Goal: Obtain resource: Download file/media

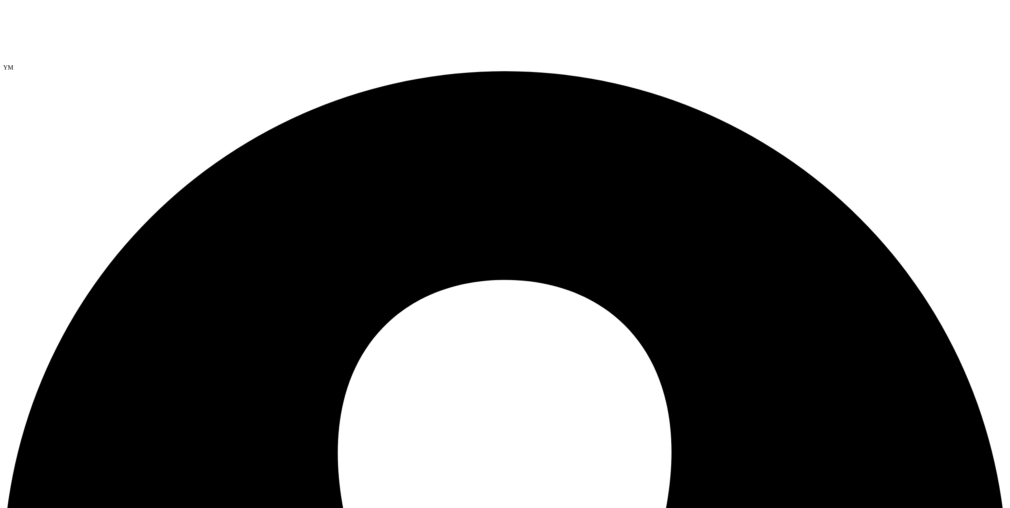
select select "USEast"
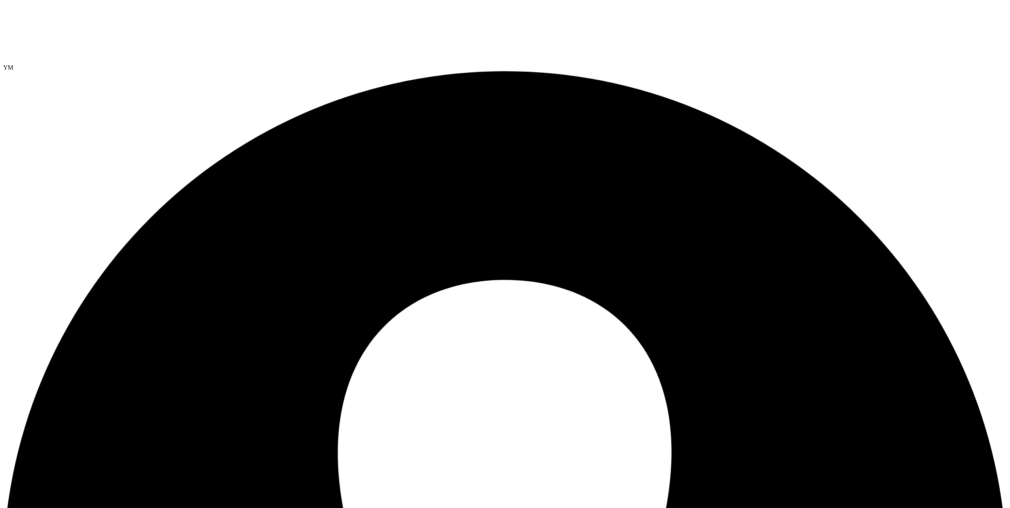
drag, startPoint x: 411, startPoint y: 96, endPoint x: 379, endPoint y: 96, distance: 32.4
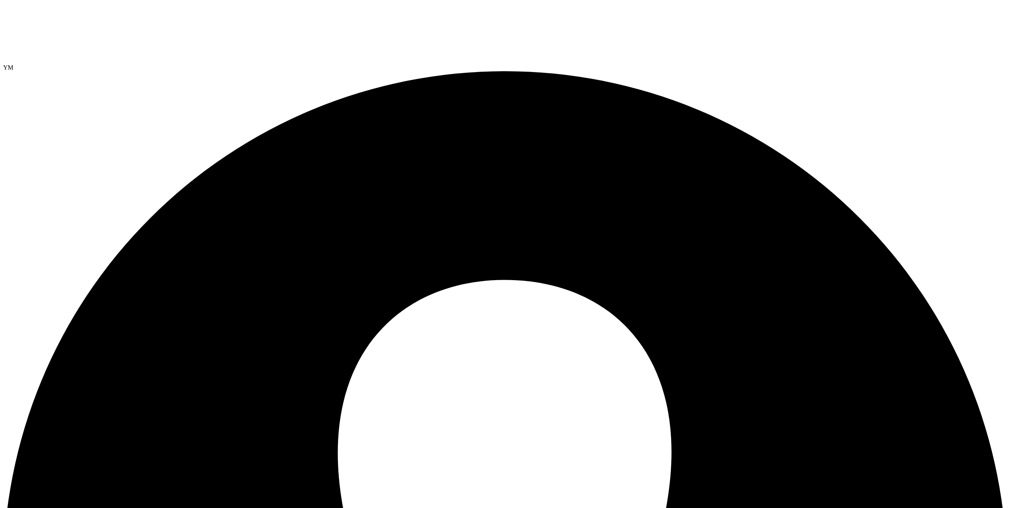
drag, startPoint x: 422, startPoint y: 93, endPoint x: 360, endPoint y: 96, distance: 61.8
drag, startPoint x: 360, startPoint y: 96, endPoint x: 403, endPoint y: 100, distance: 42.9
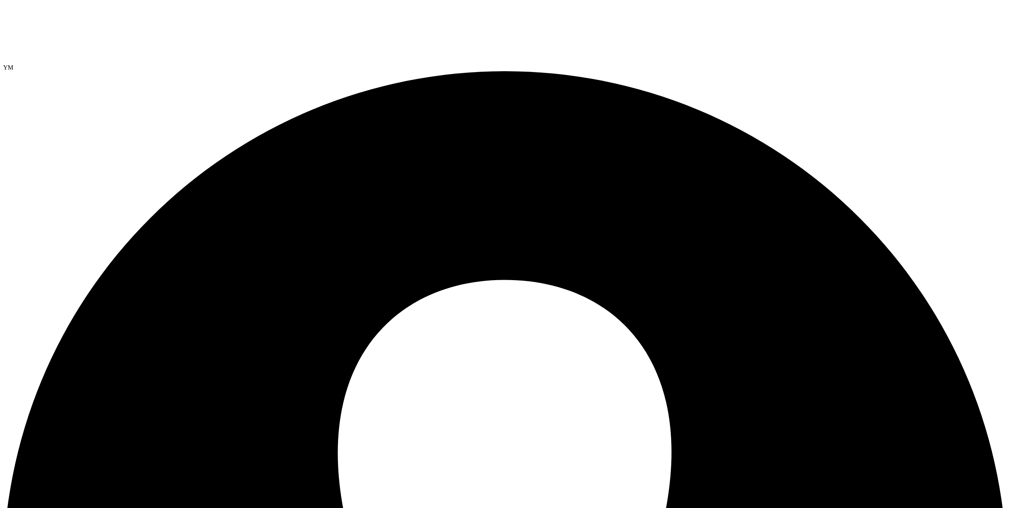
drag, startPoint x: 424, startPoint y: 91, endPoint x: 368, endPoint y: 94, distance: 55.5
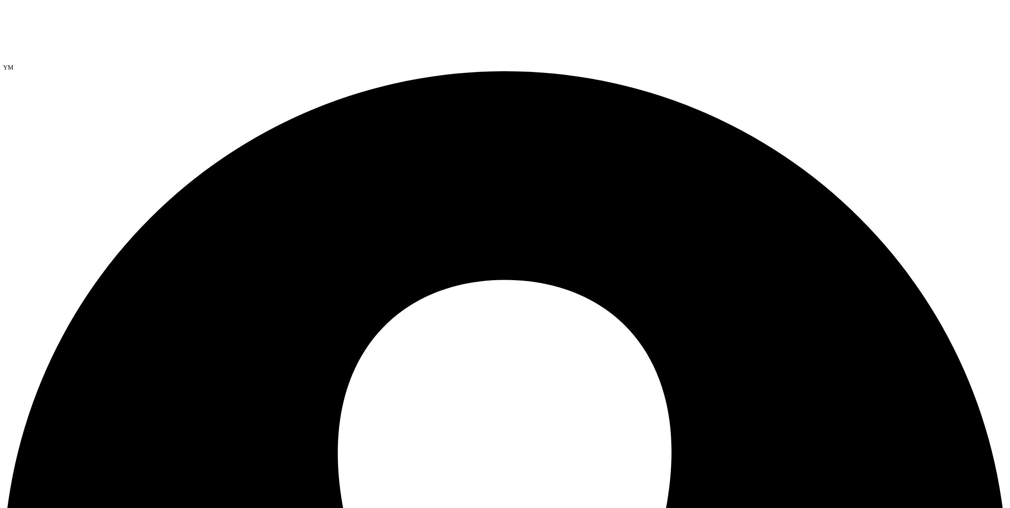
drag, startPoint x: 667, startPoint y: 132, endPoint x: 725, endPoint y: 142, distance: 59.0
drag, startPoint x: 725, startPoint y: 142, endPoint x: 708, endPoint y: 146, distance: 17.7
drag, startPoint x: 711, startPoint y: 146, endPoint x: 660, endPoint y: 144, distance: 51.1
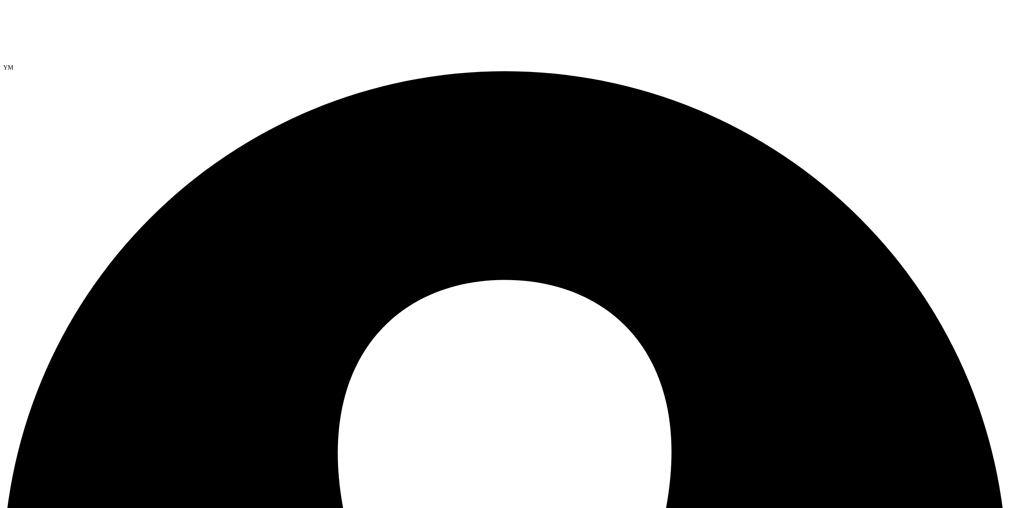
drag, startPoint x: 413, startPoint y: 93, endPoint x: 363, endPoint y: 94, distance: 50.7
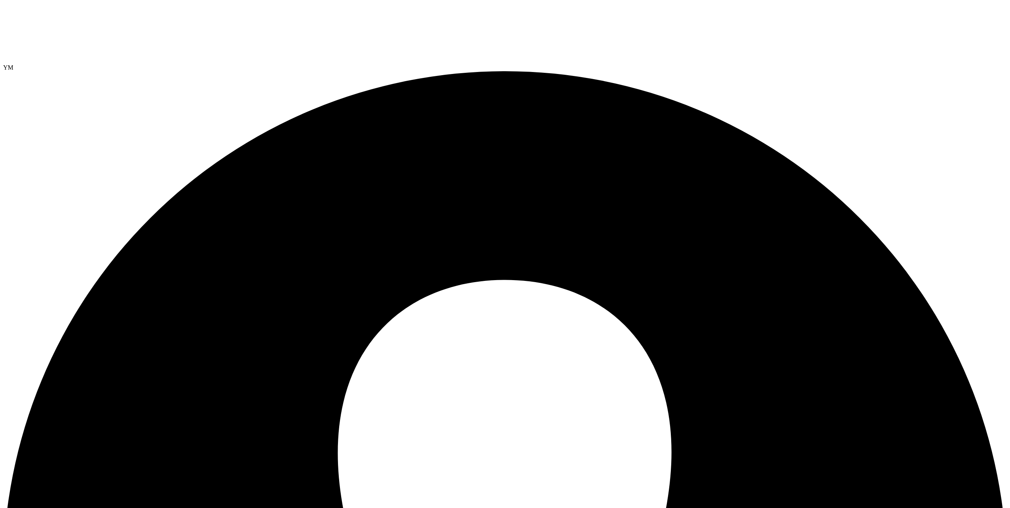
drag, startPoint x: 697, startPoint y: 175, endPoint x: 969, endPoint y: 174, distance: 271.8
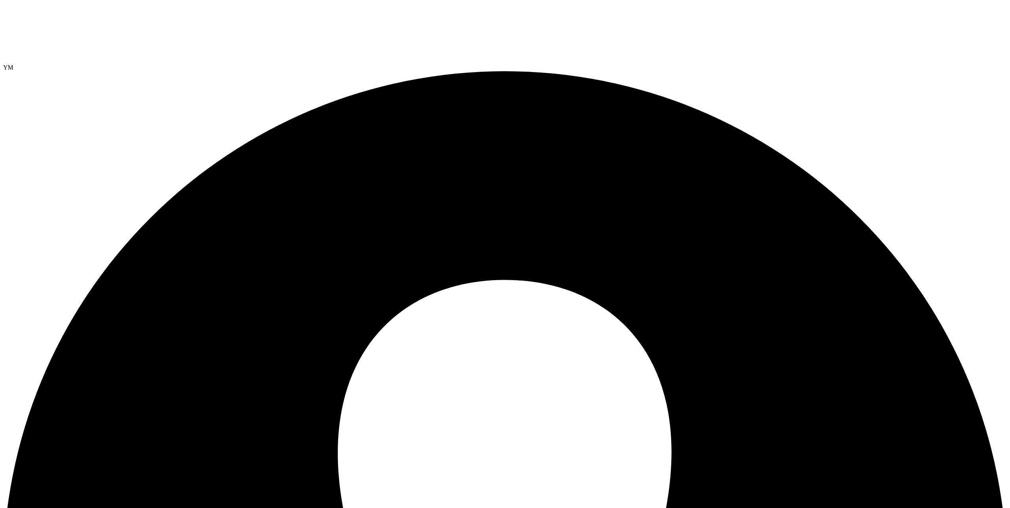
drag, startPoint x: 959, startPoint y: 173, endPoint x: 946, endPoint y: 173, distance: 13.1
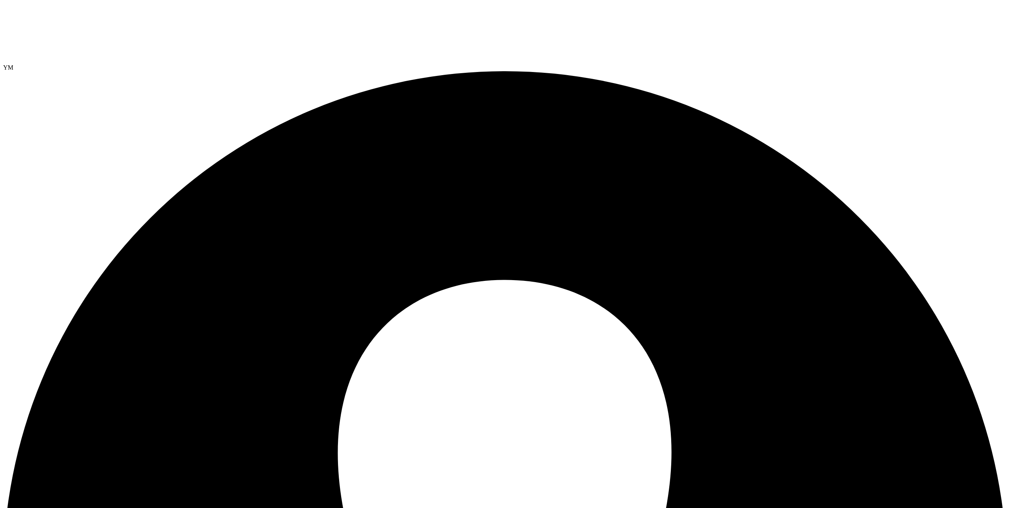
scroll to position [30, 0]
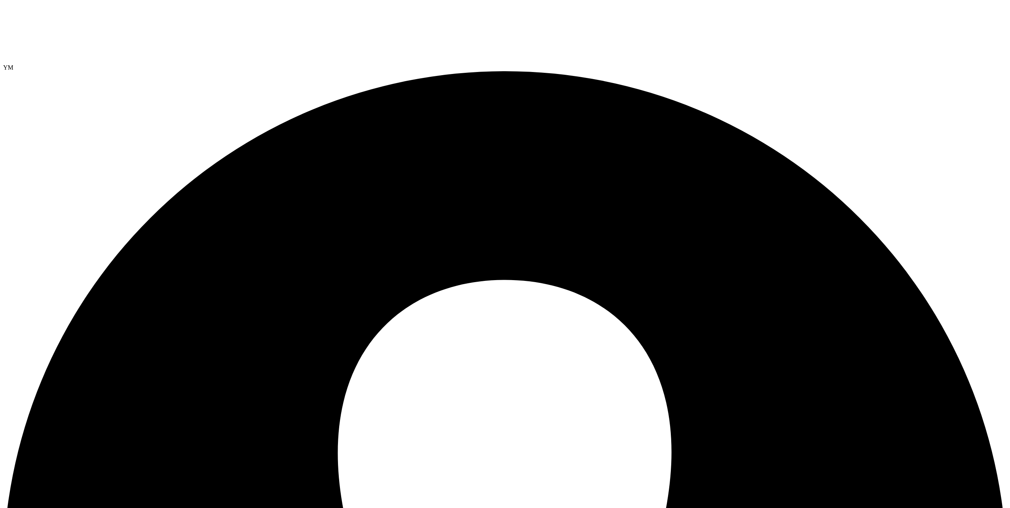
drag, startPoint x: 905, startPoint y: 176, endPoint x: 965, endPoint y: 173, distance: 60.2
drag, startPoint x: 40, startPoint y: 152, endPoint x: 55, endPoint y: 152, distance: 15.0
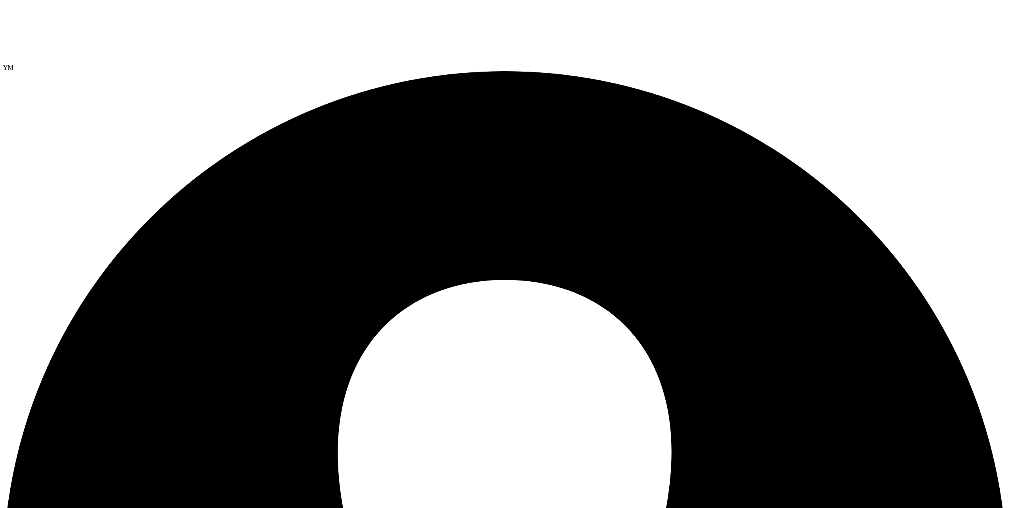
drag, startPoint x: 639, startPoint y: 93, endPoint x: 659, endPoint y: 108, distance: 24.5
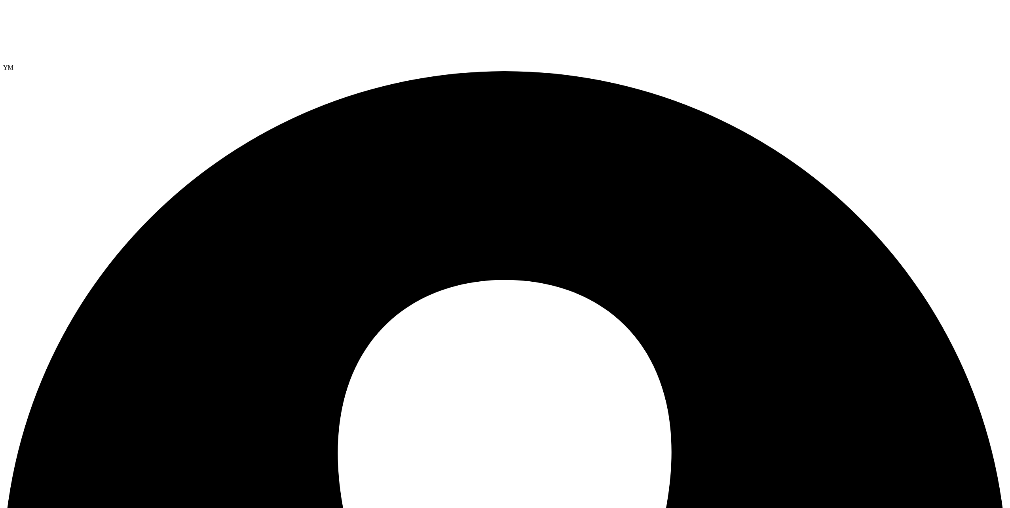
drag, startPoint x: 272, startPoint y: 282, endPoint x: 964, endPoint y: 294, distance: 692.4
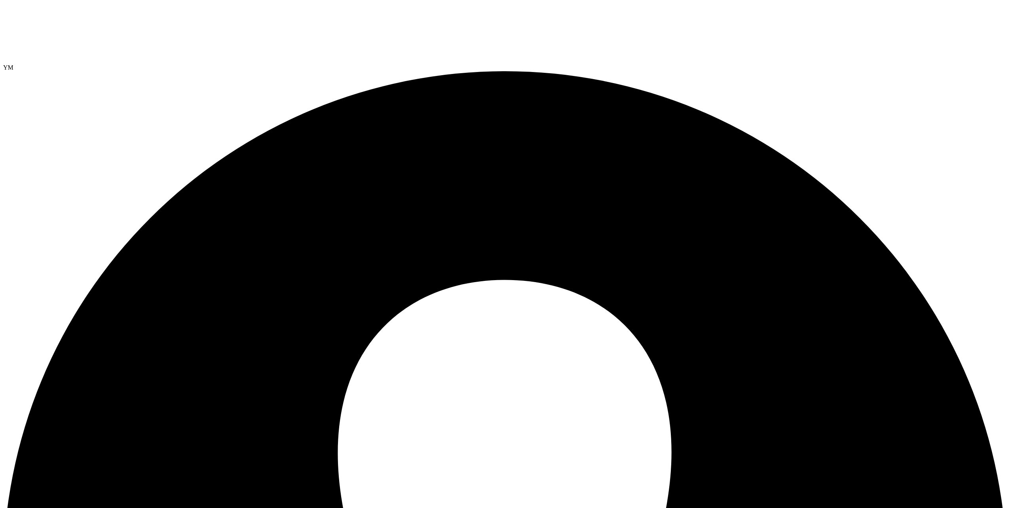
select select "USEast"
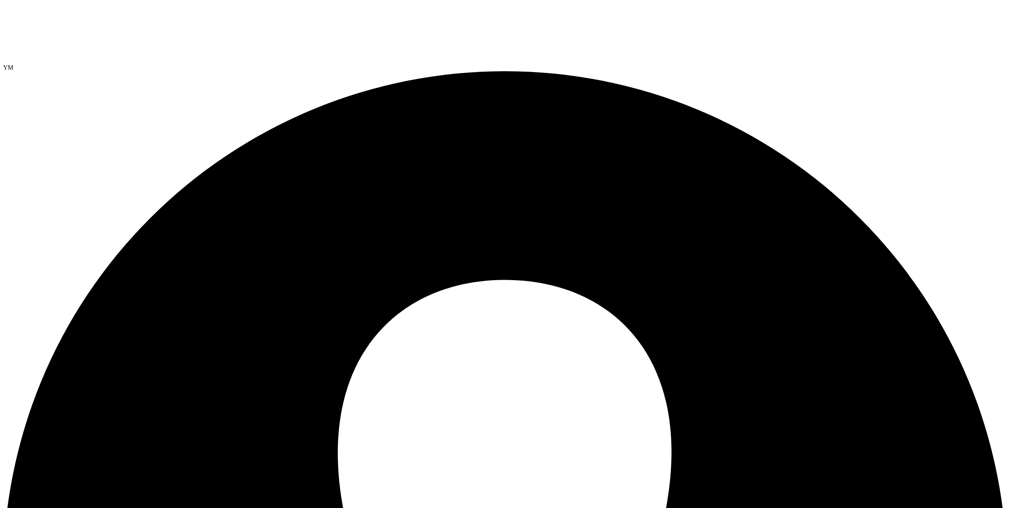
scroll to position [71, 0]
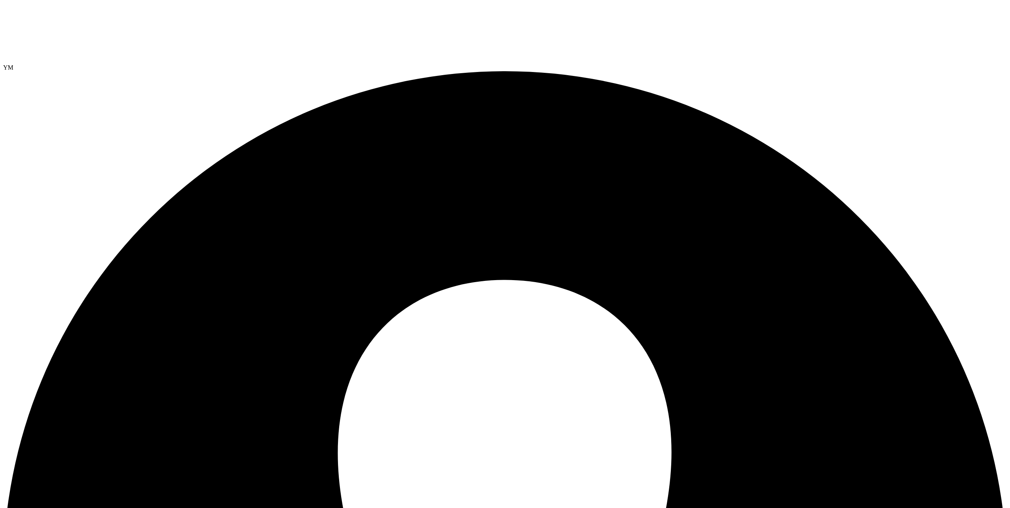
drag, startPoint x: 660, startPoint y: 178, endPoint x: 759, endPoint y: 172, distance: 98.7
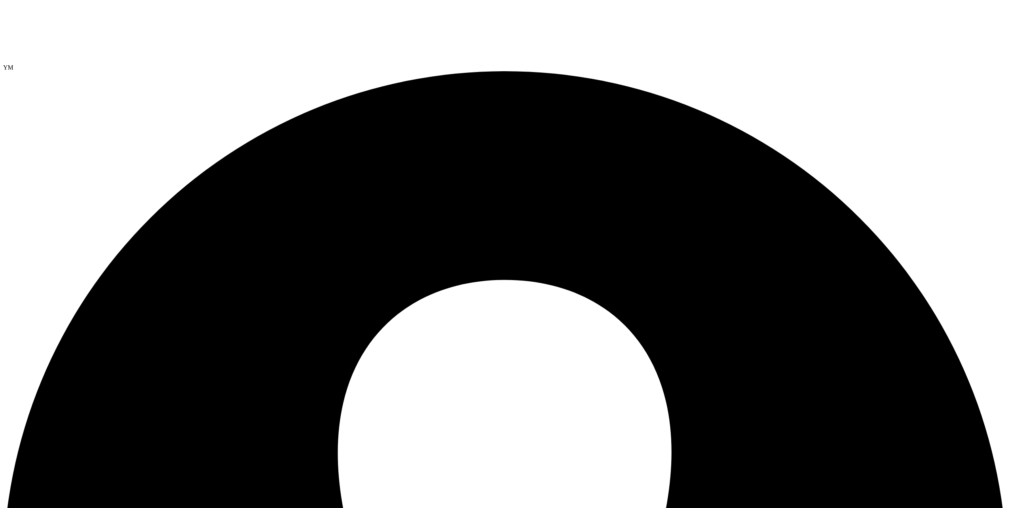
drag, startPoint x: 759, startPoint y: 172, endPoint x: 755, endPoint y: 174, distance: 4.6
drag, startPoint x: 667, startPoint y: 175, endPoint x: 966, endPoint y: 175, distance: 299.1
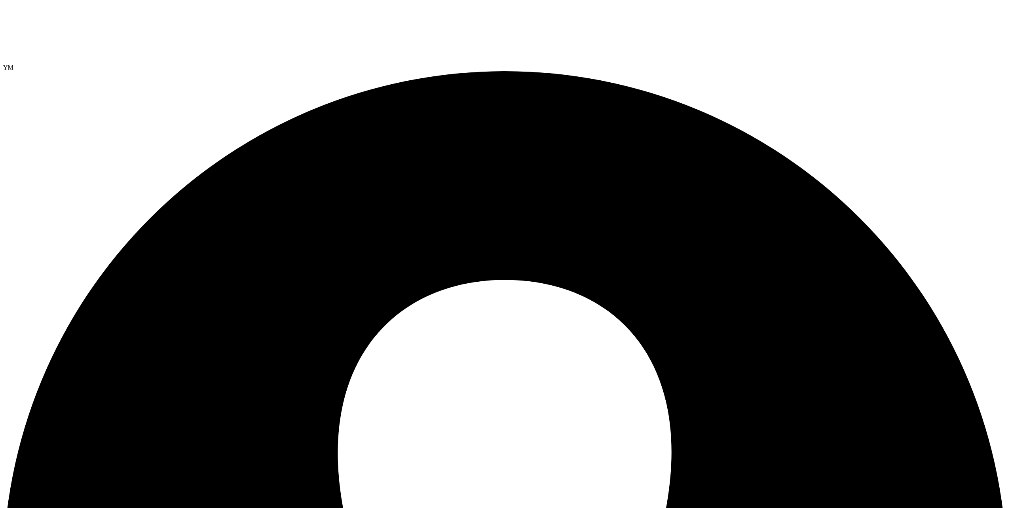
drag, startPoint x: 661, startPoint y: 176, endPoint x: 951, endPoint y: 175, distance: 290.0
drag, startPoint x: 951, startPoint y: 175, endPoint x: 983, endPoint y: 177, distance: 32.1
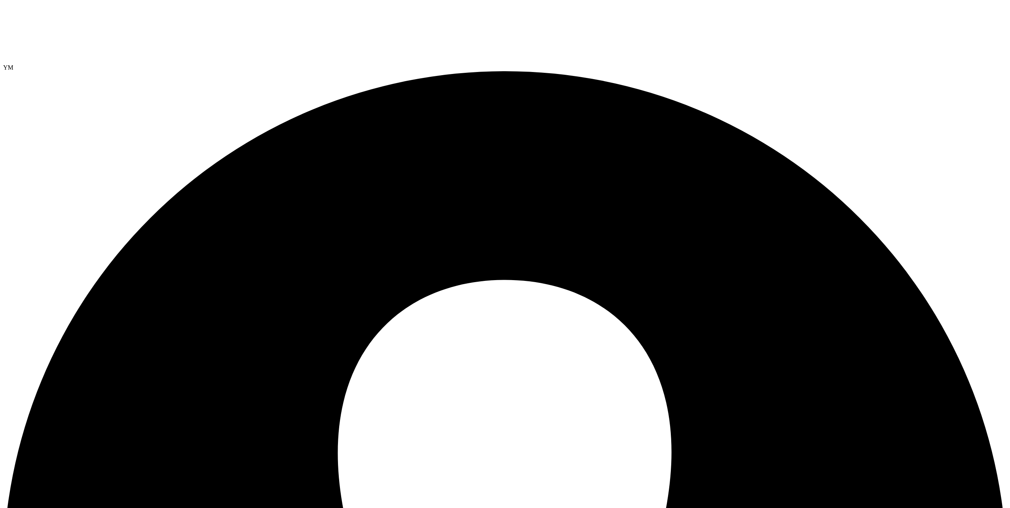
select select "USEast"
drag, startPoint x: 374, startPoint y: 91, endPoint x: 402, endPoint y: 90, distance: 28.1
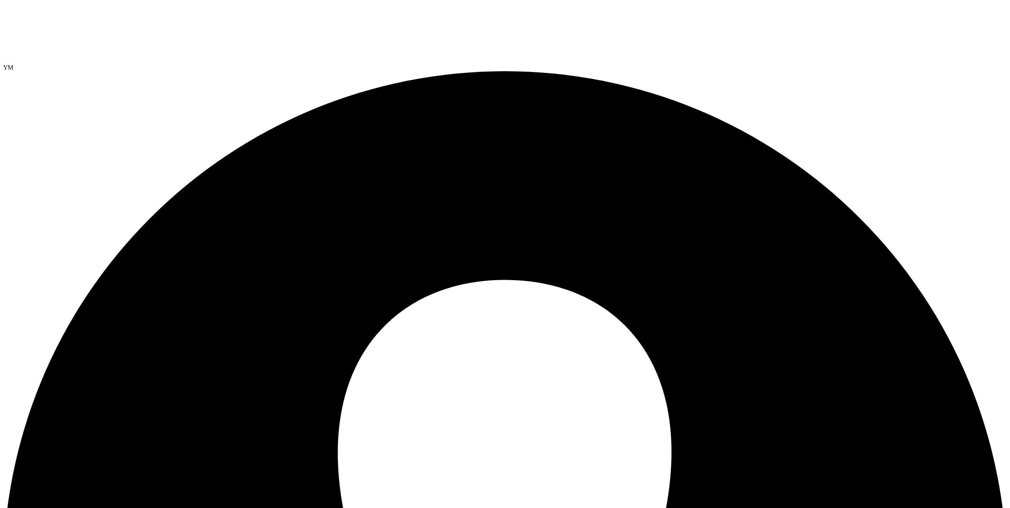
drag, startPoint x: 367, startPoint y: 89, endPoint x: 407, endPoint y: 89, distance: 40.0
drag, startPoint x: 967, startPoint y: 173, endPoint x: 931, endPoint y: 174, distance: 36.0
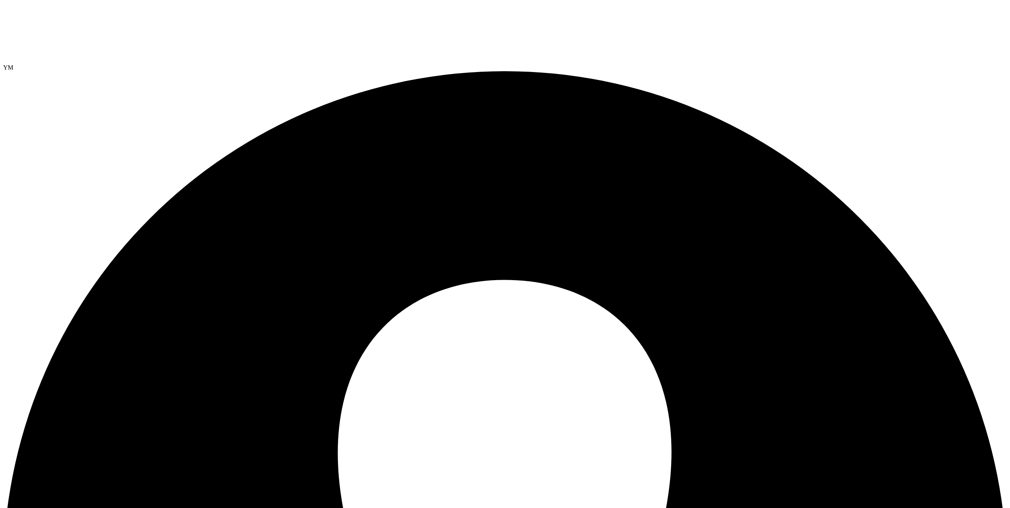
drag, startPoint x: 59, startPoint y: 28, endPoint x: 93, endPoint y: 34, distance: 34.7
drag, startPoint x: 419, startPoint y: 92, endPoint x: 372, endPoint y: 91, distance: 46.3
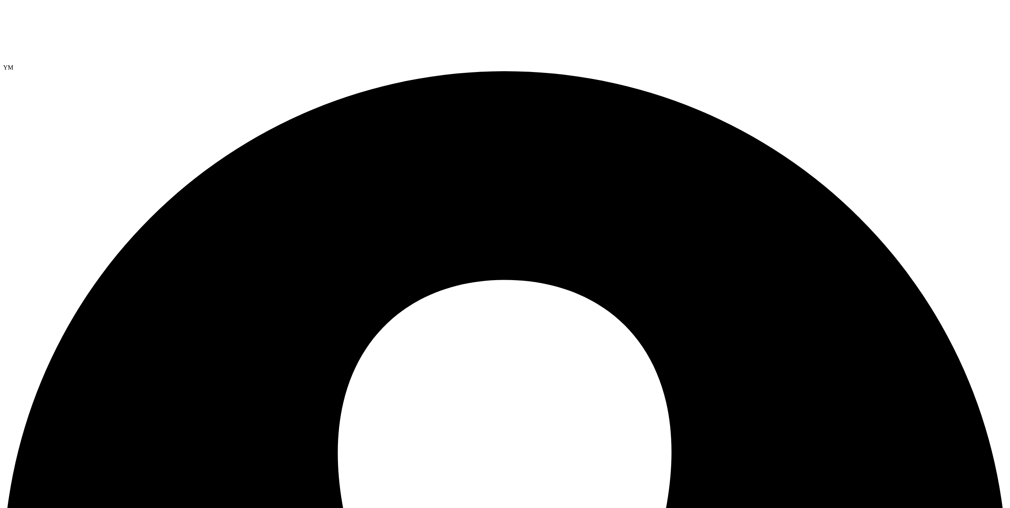
drag, startPoint x: 383, startPoint y: 94, endPoint x: 401, endPoint y: 101, distance: 19.9
drag, startPoint x: 404, startPoint y: 90, endPoint x: 367, endPoint y: 91, distance: 36.8
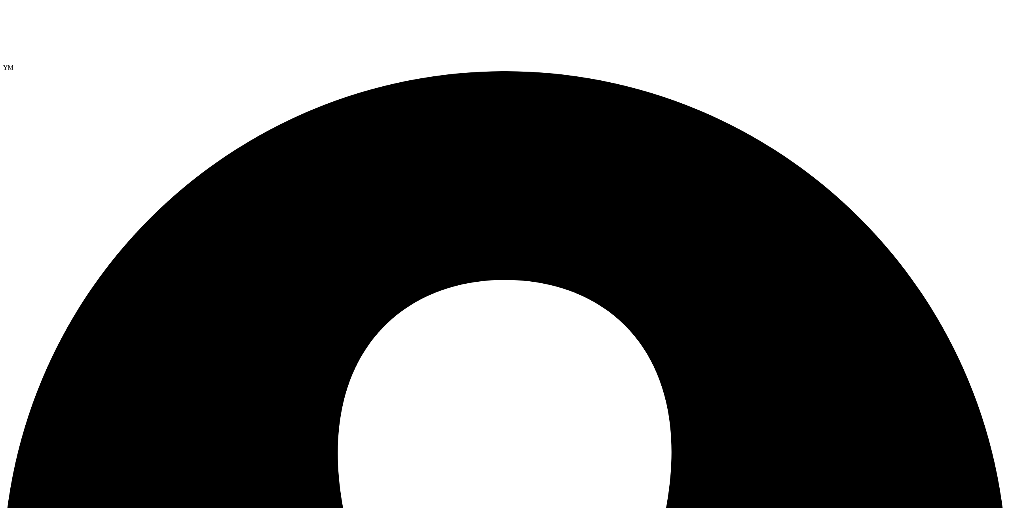
drag, startPoint x: 419, startPoint y: 119, endPoint x: 371, endPoint y: 119, distance: 48.7
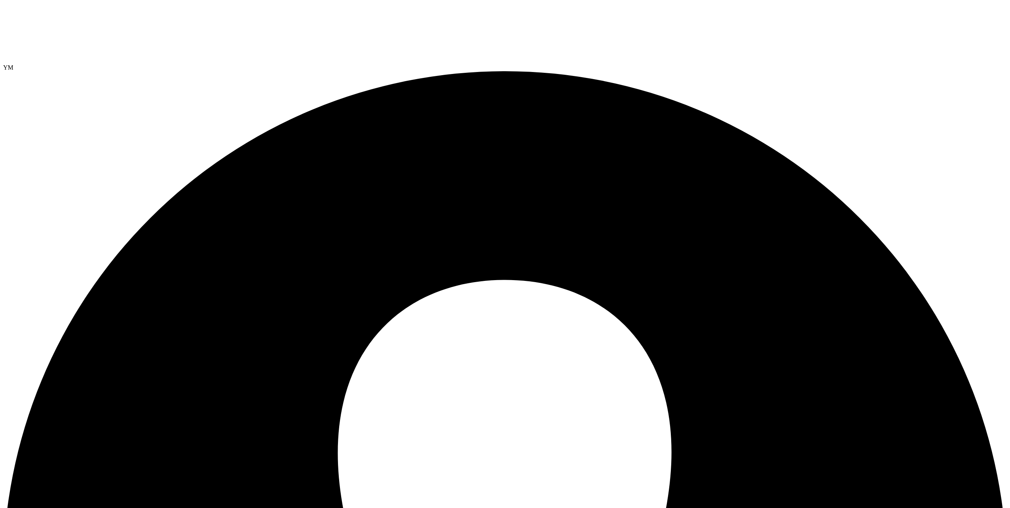
drag, startPoint x: 68, startPoint y: 59, endPoint x: 71, endPoint y: 62, distance: 4.5
